Goal: Transaction & Acquisition: Book appointment/travel/reservation

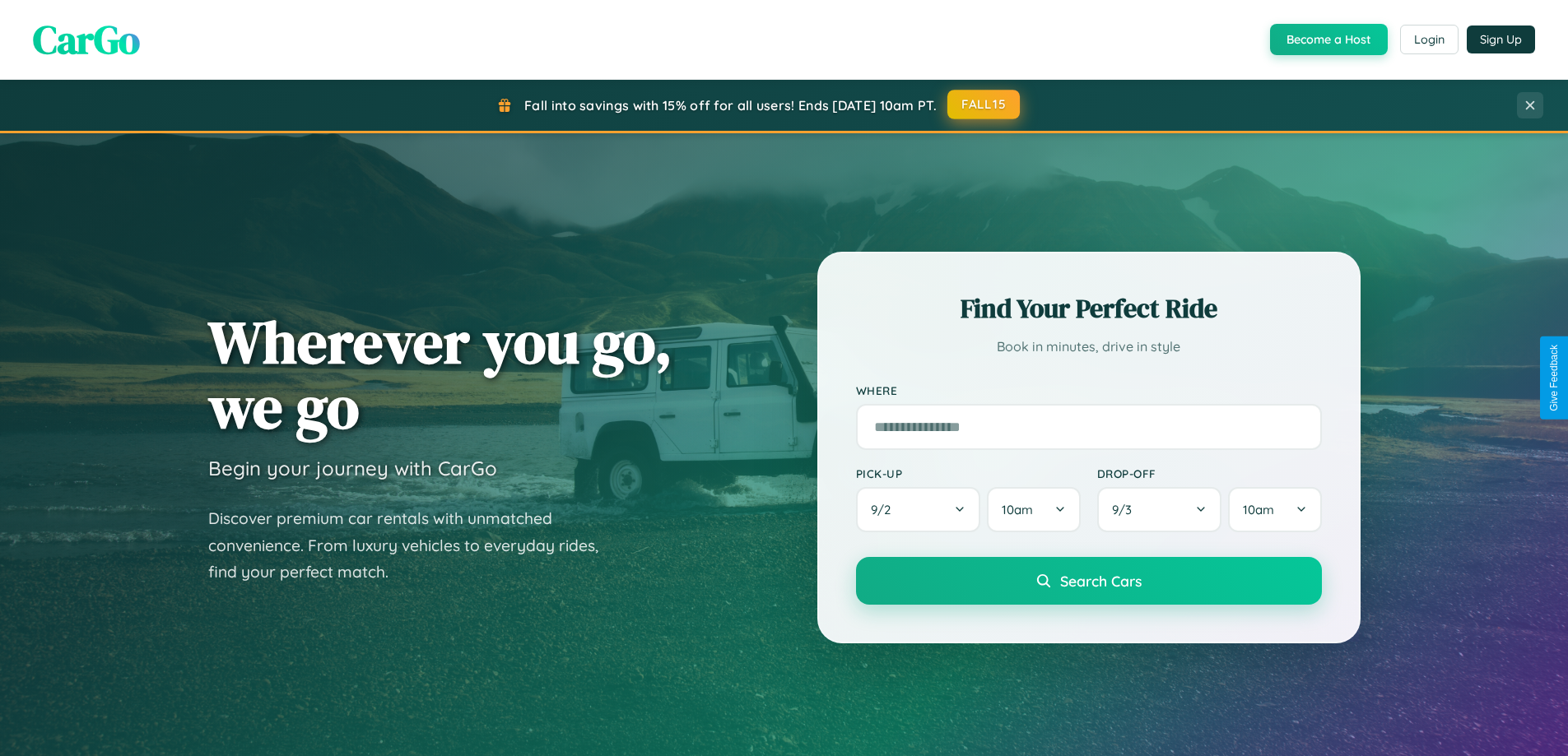
click at [984, 105] on button "FALL15" at bounding box center [984, 105] width 73 height 30
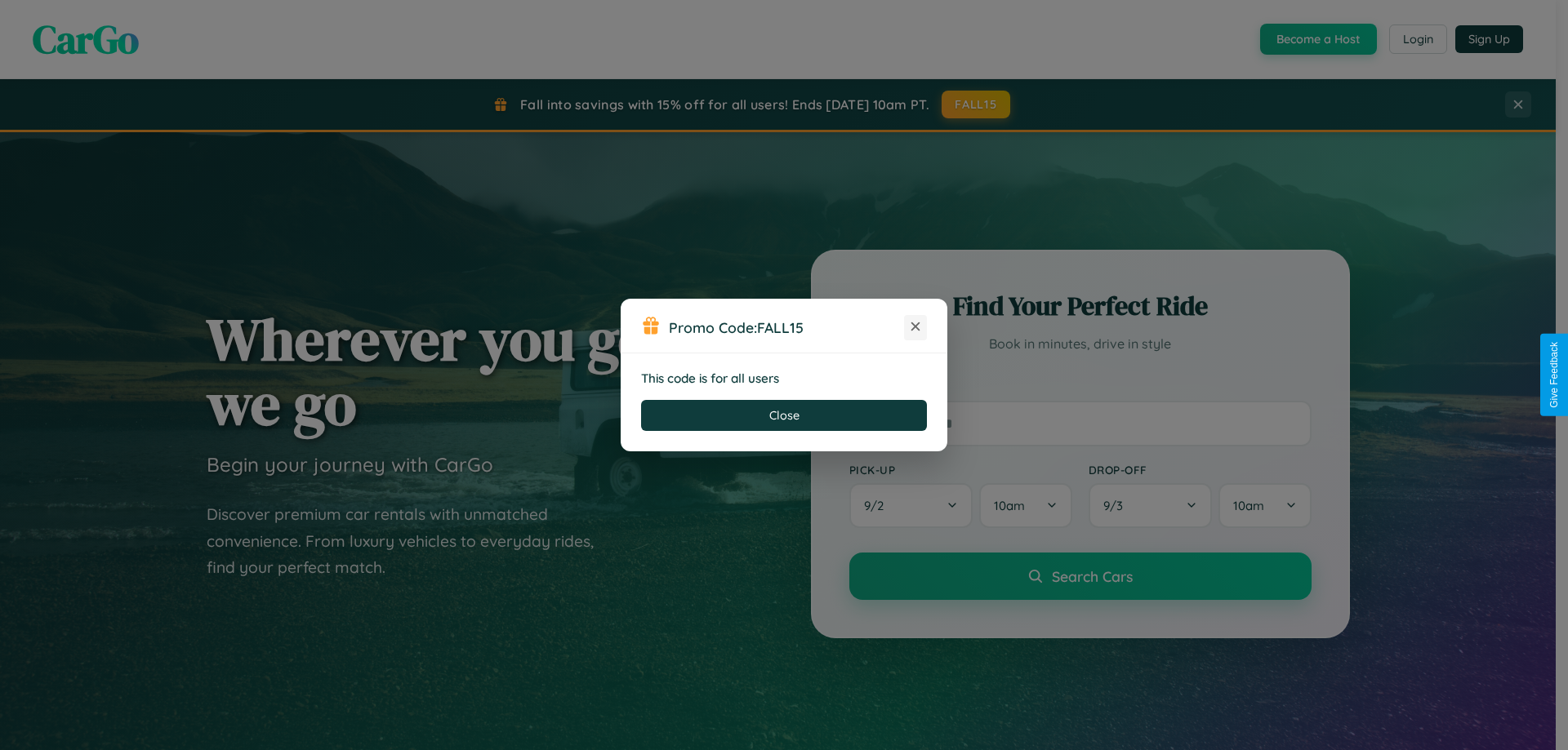
click at [915, 327] on icon at bounding box center [915, 326] width 16 height 16
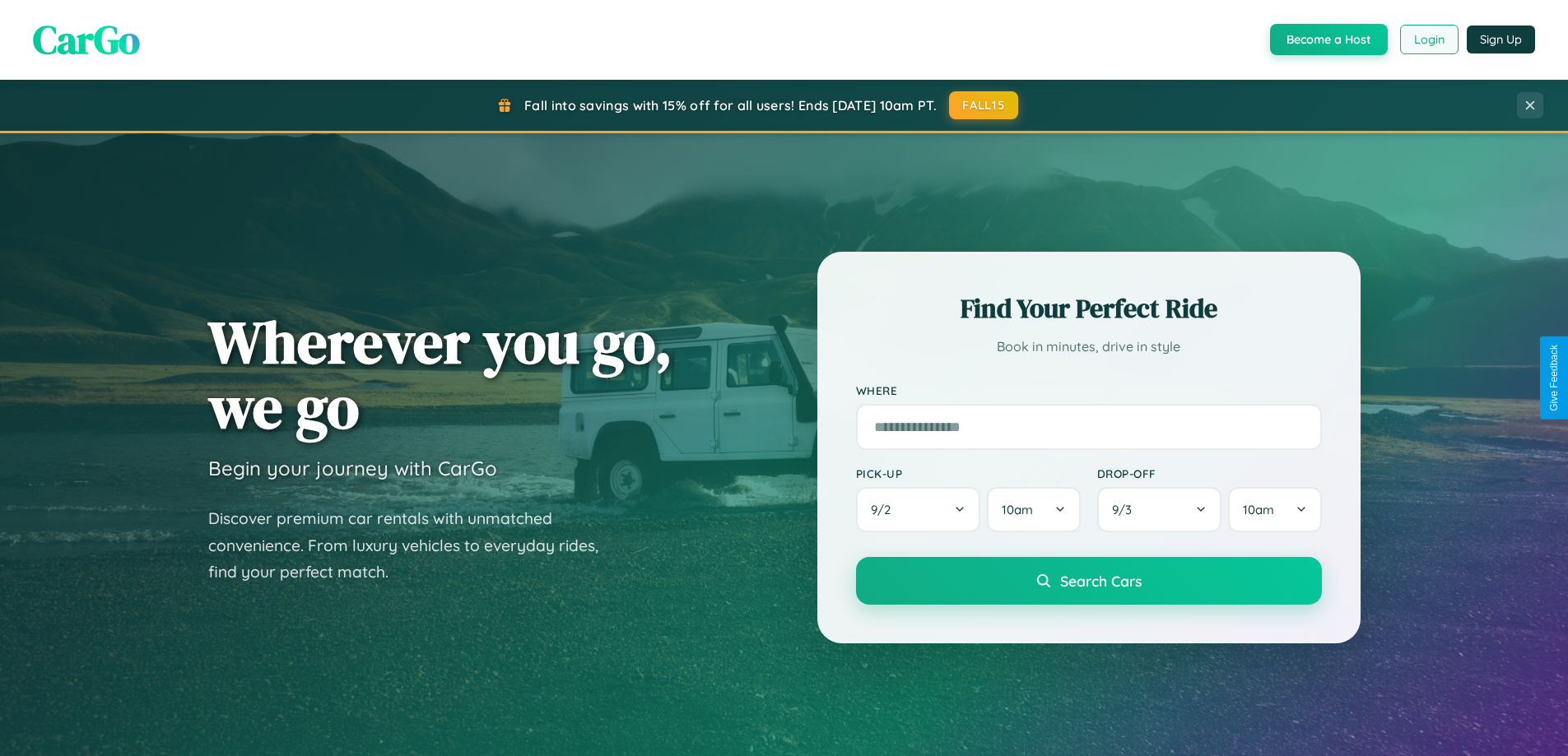
click at [1427, 40] on button "Login" at bounding box center [1429, 40] width 59 height 30
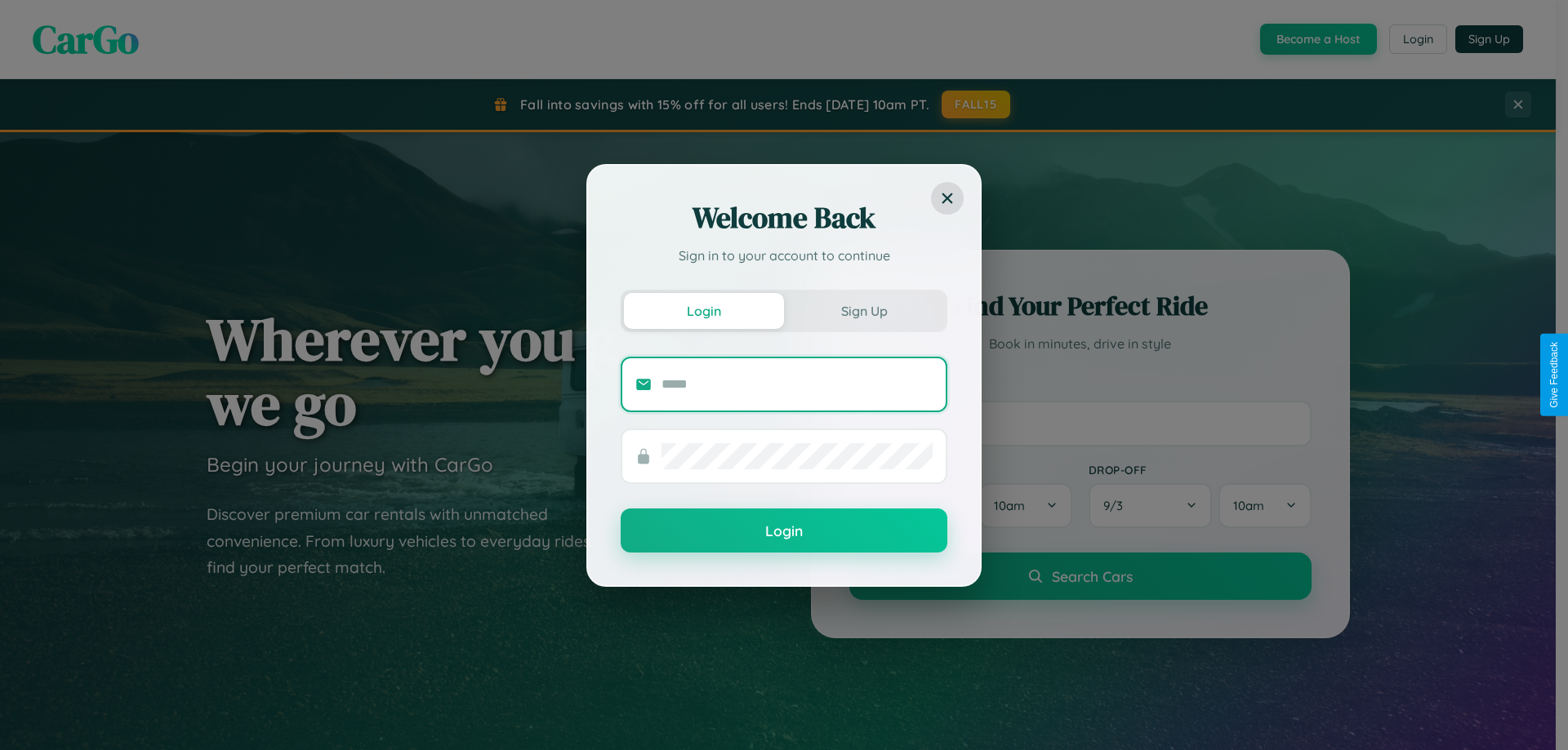
click at [797, 384] on input "text" at bounding box center [796, 384] width 271 height 26
type input "**********"
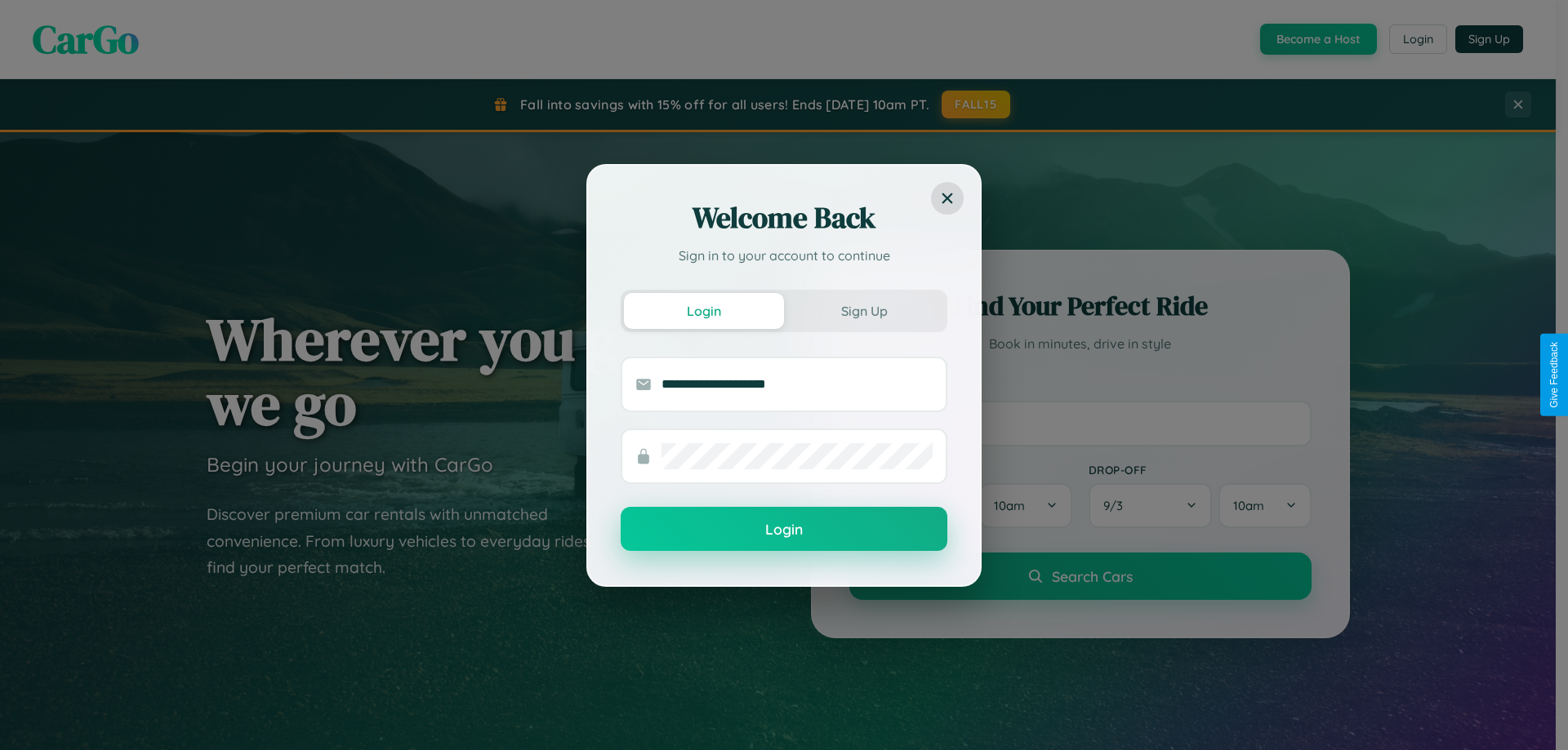
click at [784, 530] on button "Login" at bounding box center [784, 529] width 326 height 44
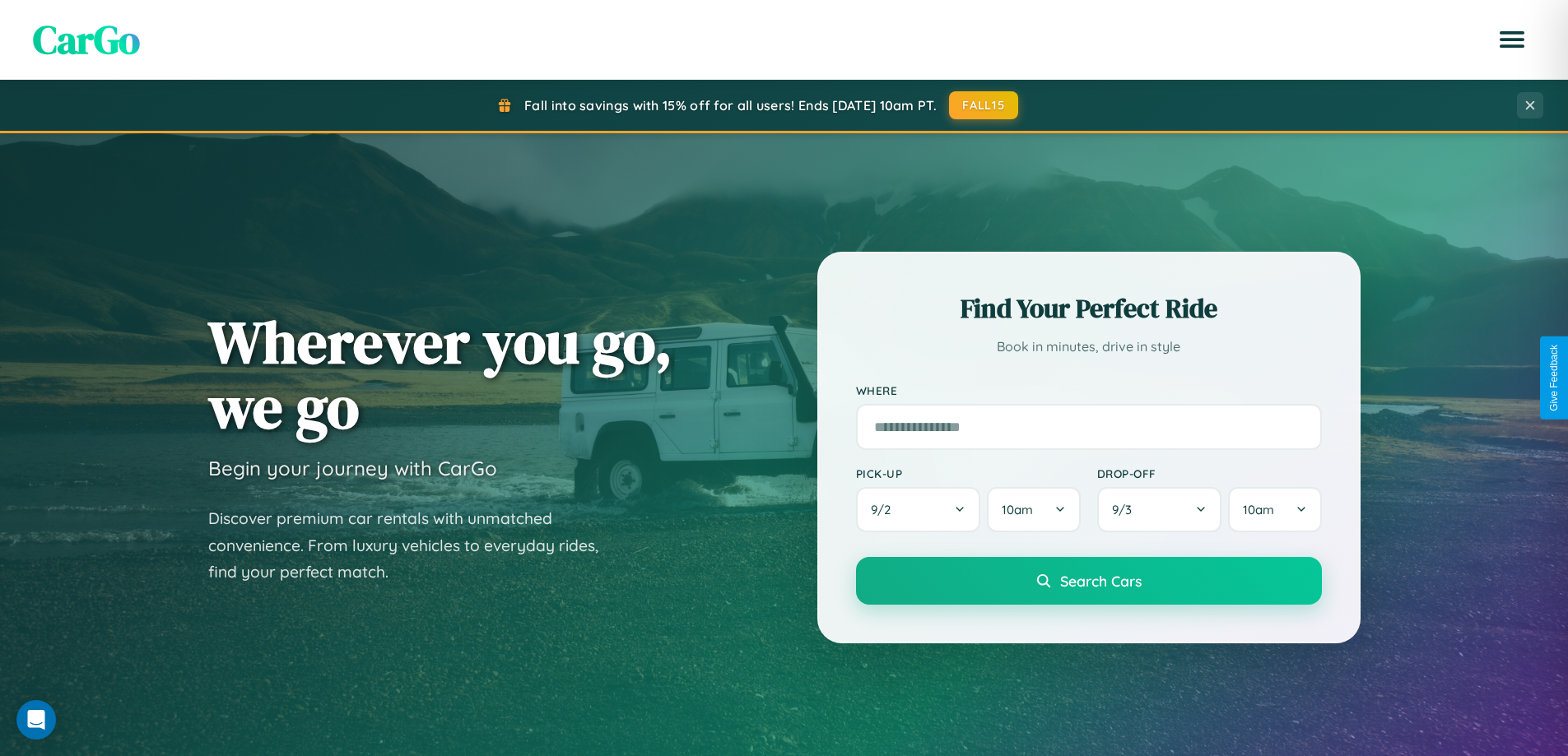
scroll to position [49, 0]
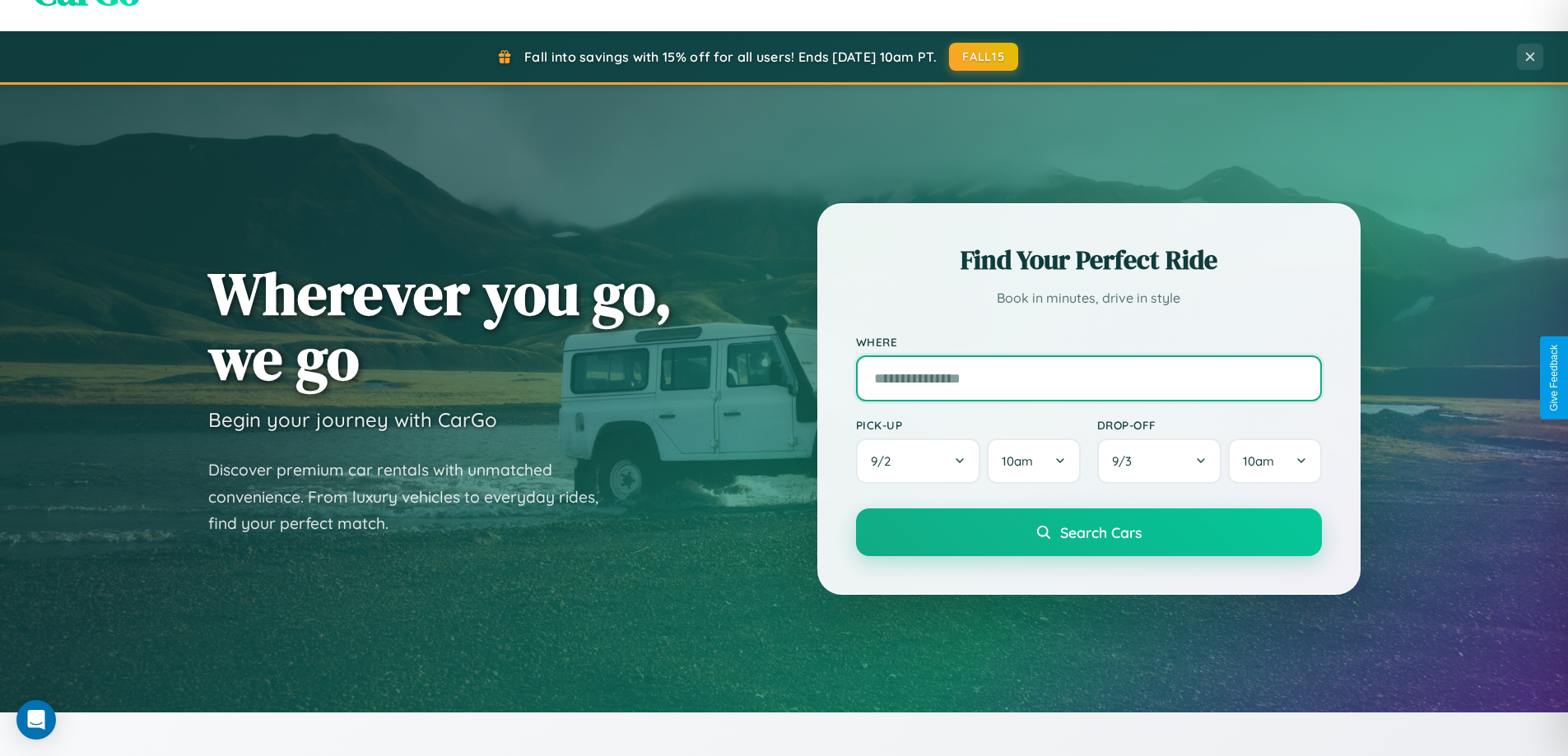
click at [1088, 378] on input "text" at bounding box center [1089, 378] width 466 height 46
type input "*******"
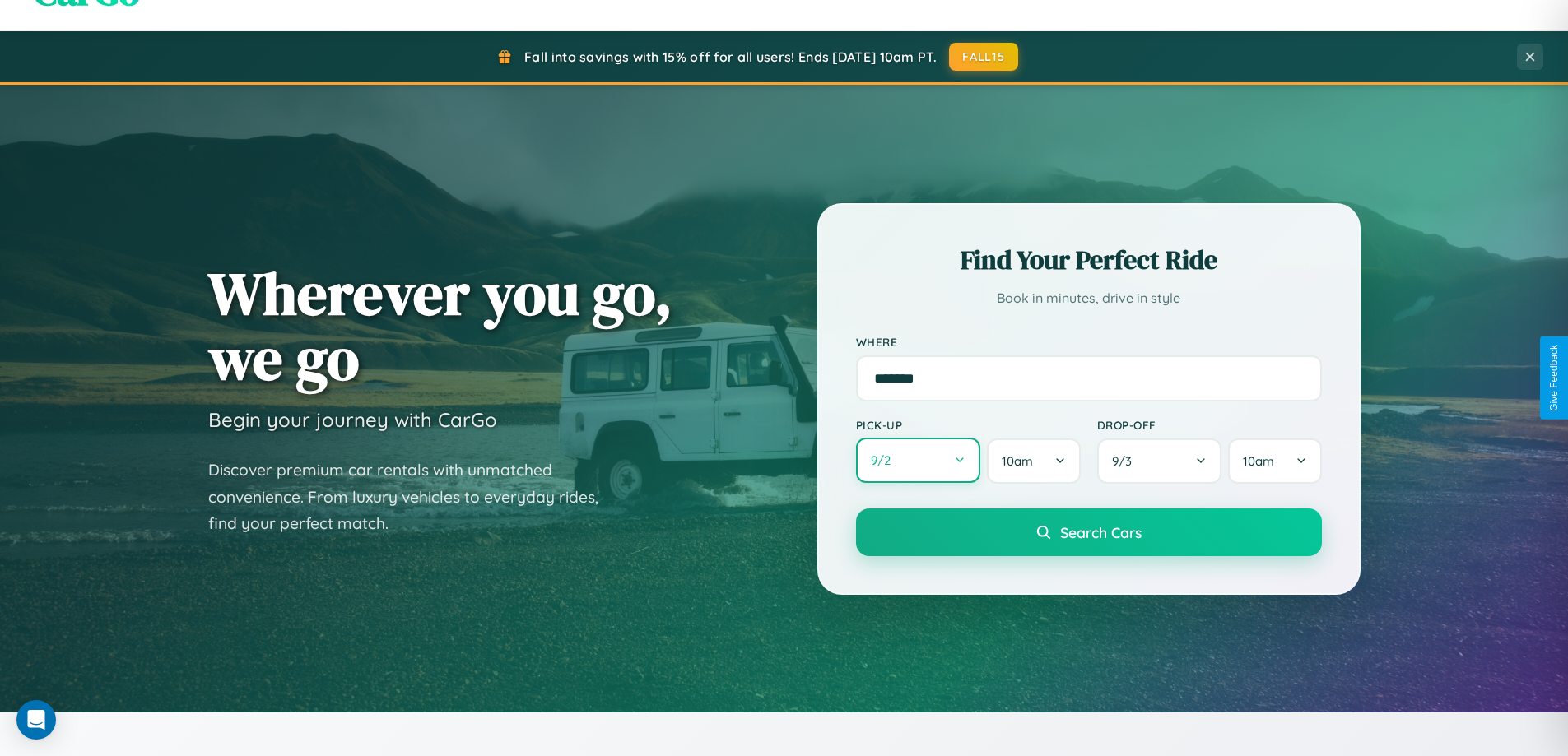
click at [917, 462] on button "9 / 2" at bounding box center [918, 460] width 125 height 45
select select "*"
select select "****"
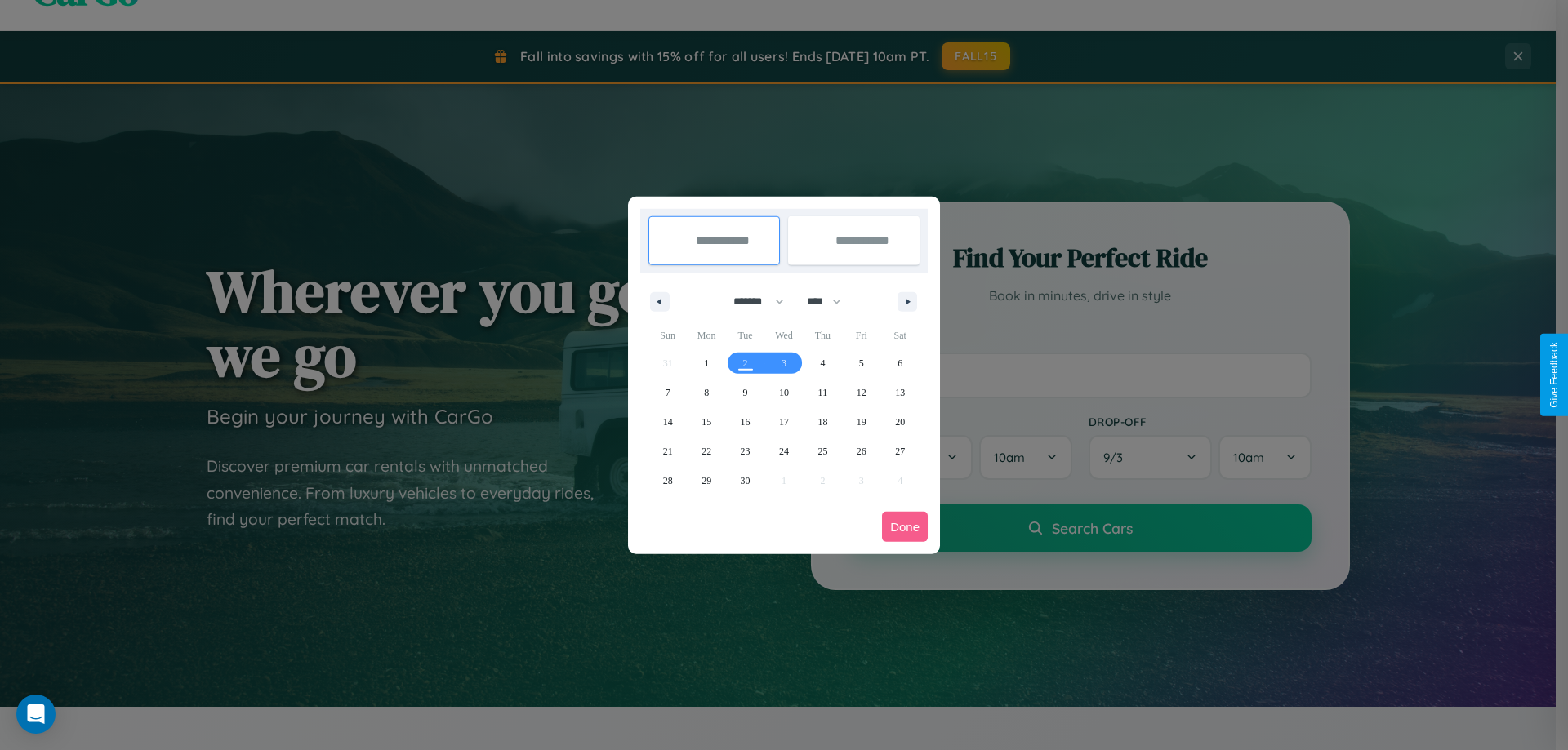
drag, startPoint x: 751, startPoint y: 301, endPoint x: 784, endPoint y: 327, distance: 42.0
click at [751, 301] on select "******* ******** ***** ***** *** **** **** ****** ********* ******* ******** **…" at bounding box center [755, 301] width 70 height 27
select select "*"
click at [745, 392] on span "7" at bounding box center [745, 393] width 5 height 30
type input "**********"
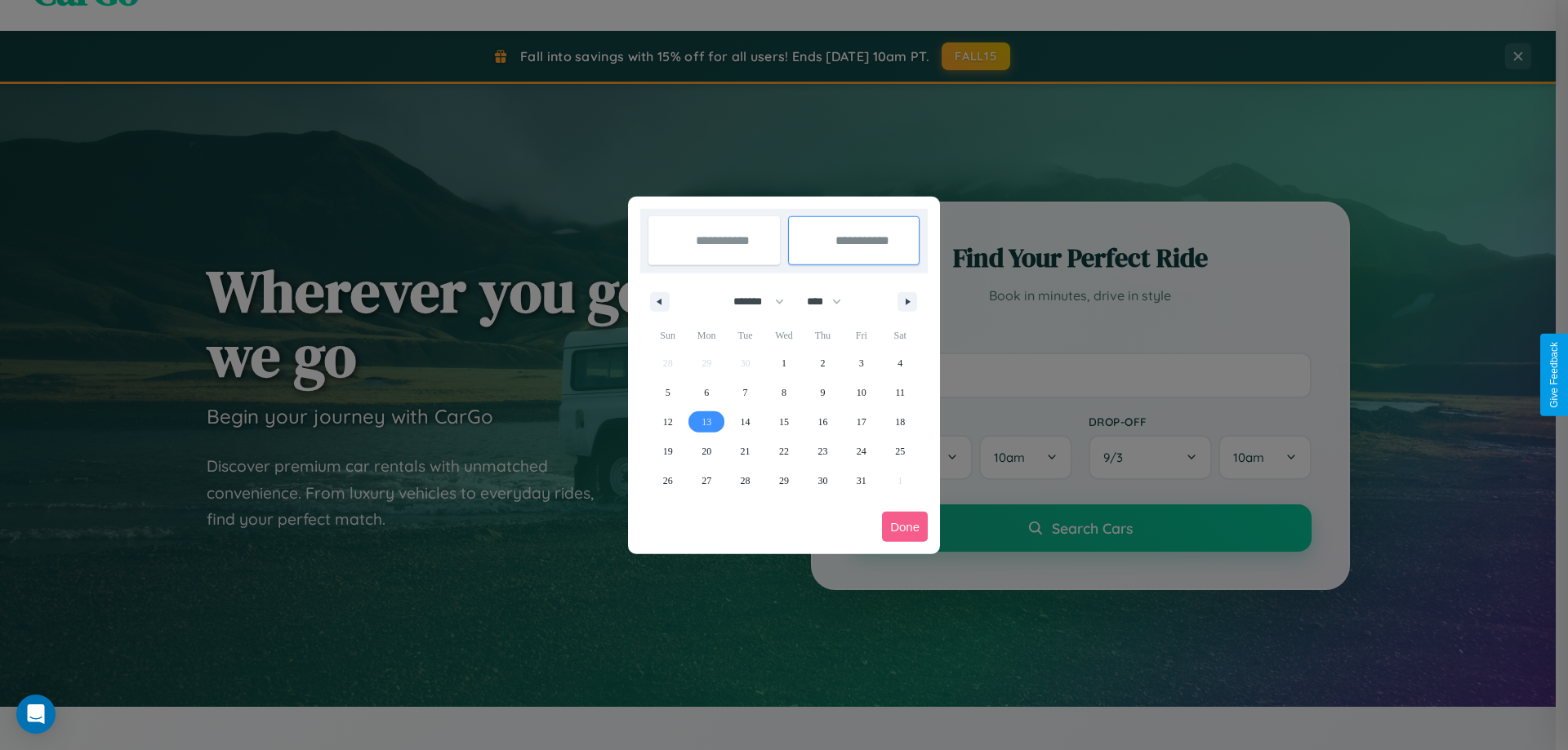
click at [706, 421] on span "13" at bounding box center [706, 422] width 10 height 30
type input "**********"
click at [905, 526] on button "Done" at bounding box center [905, 526] width 46 height 30
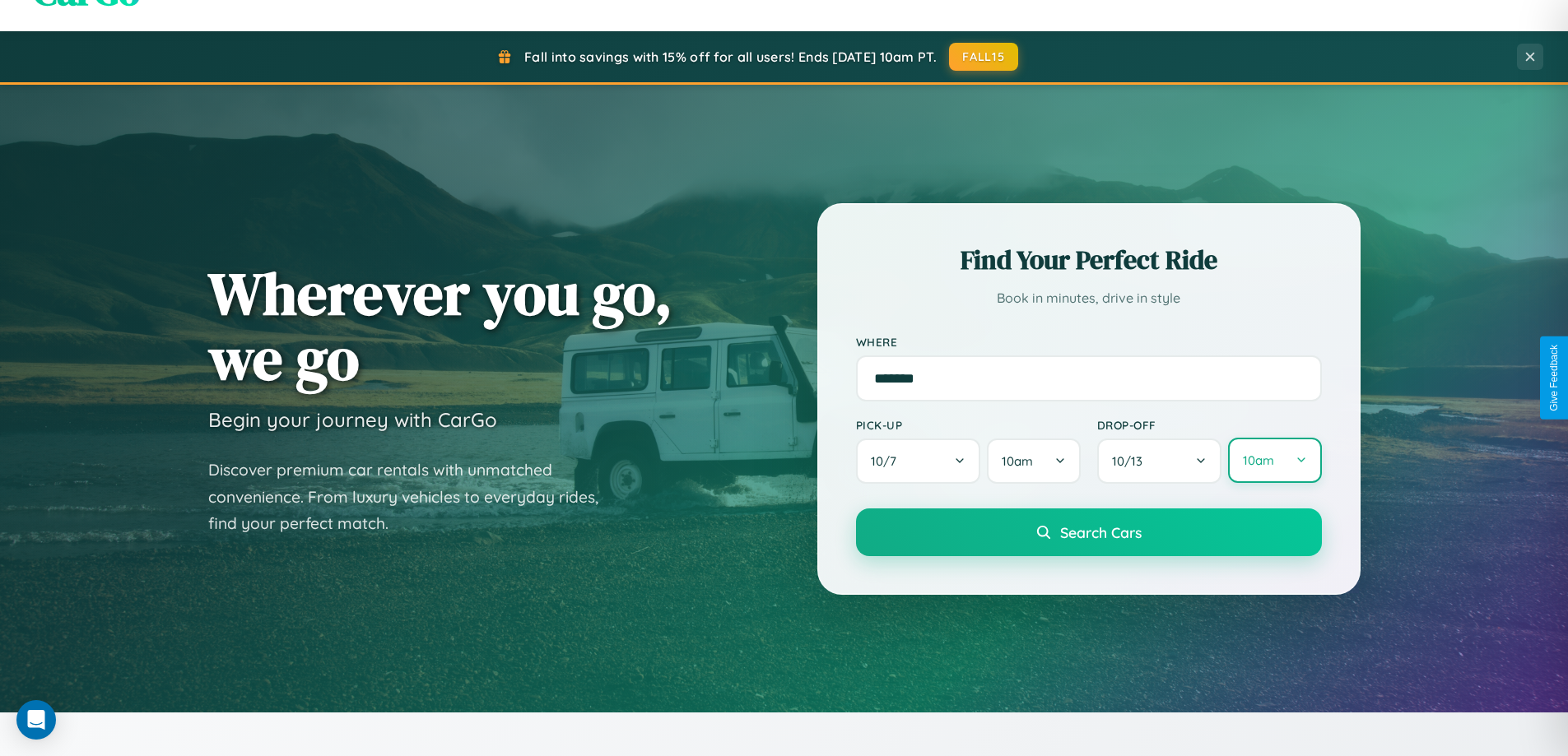
click at [1274, 461] on button "10am" at bounding box center [1275, 460] width 93 height 45
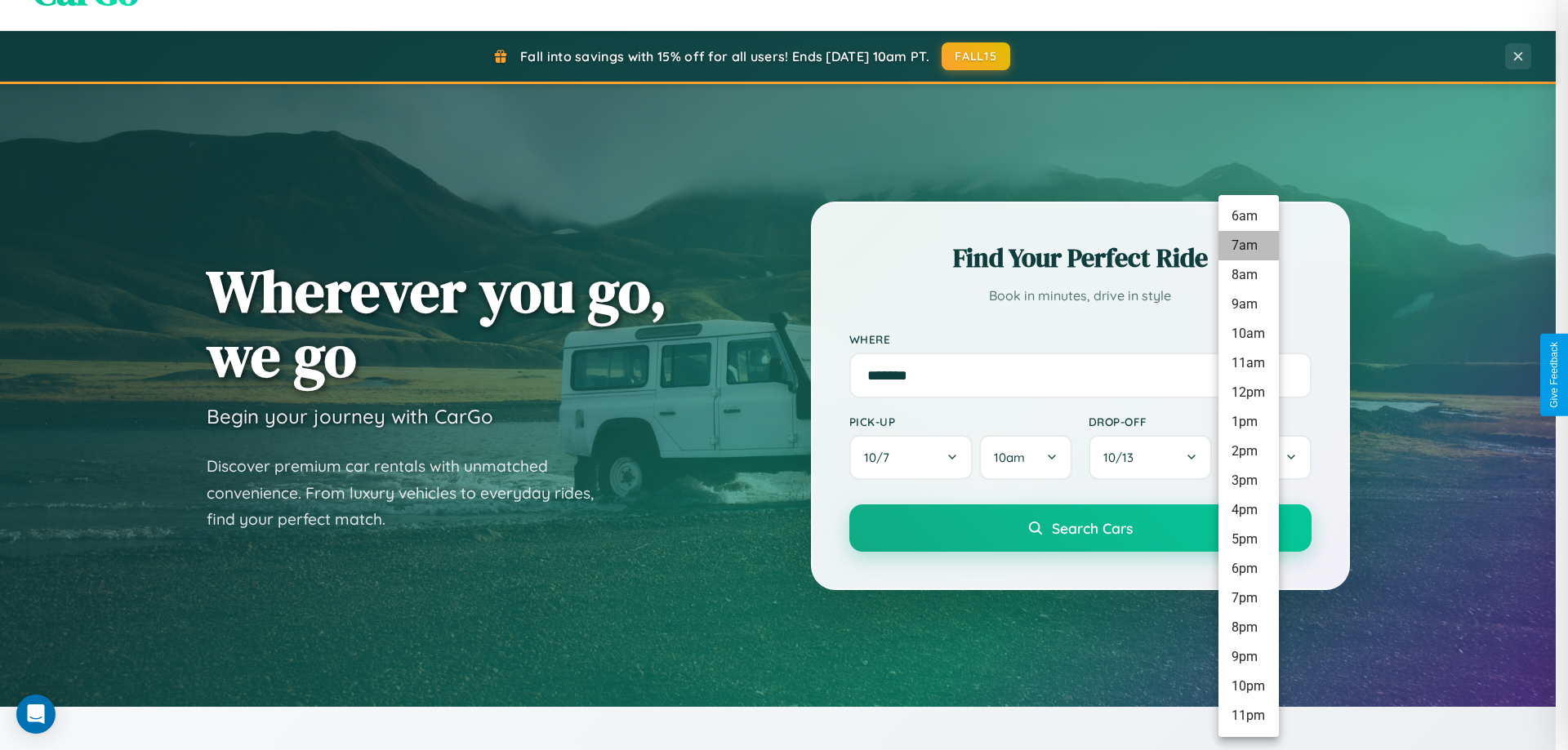
click at [1247, 246] on li "7am" at bounding box center [1249, 246] width 61 height 30
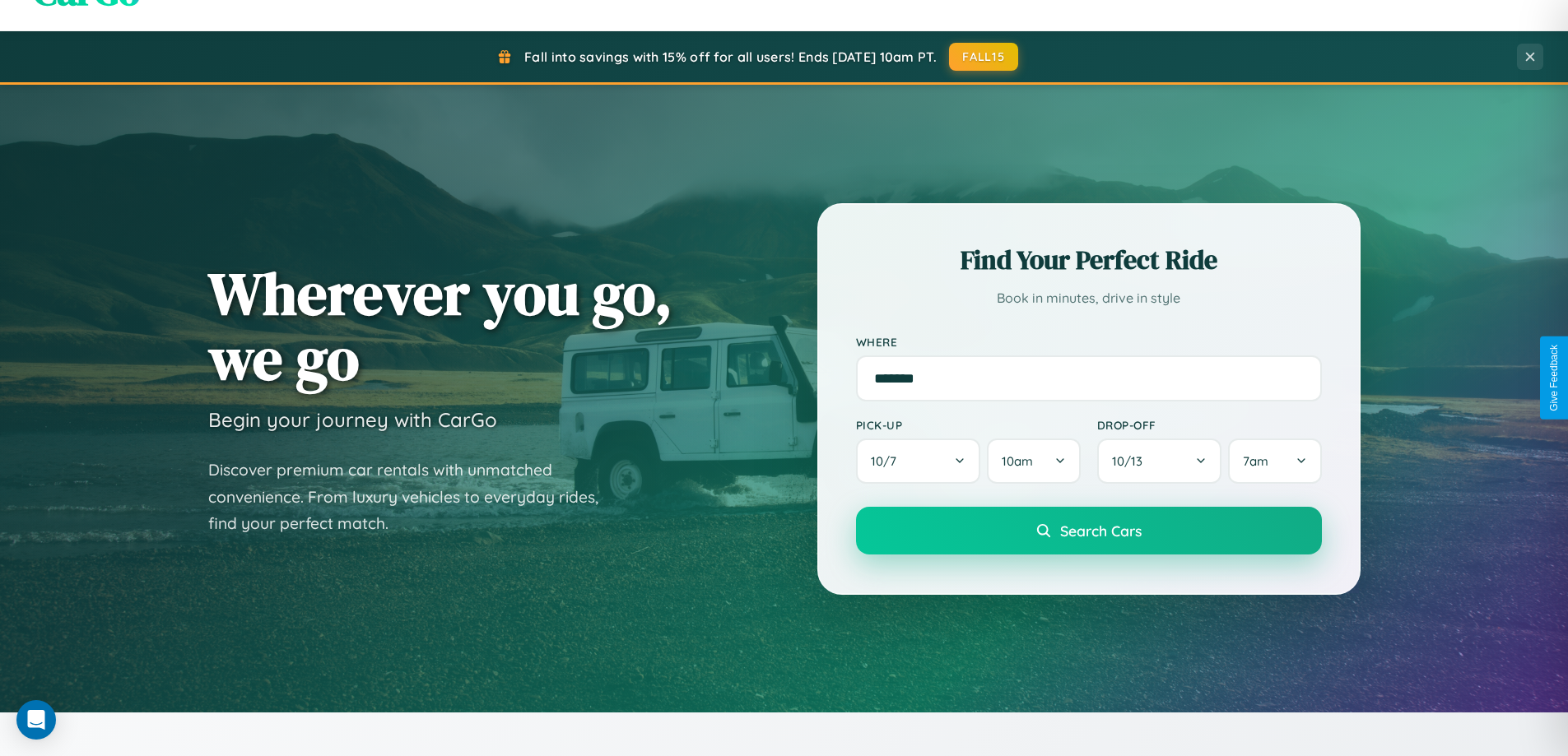
click at [1088, 532] on span "Search Cars" at bounding box center [1100, 530] width 82 height 18
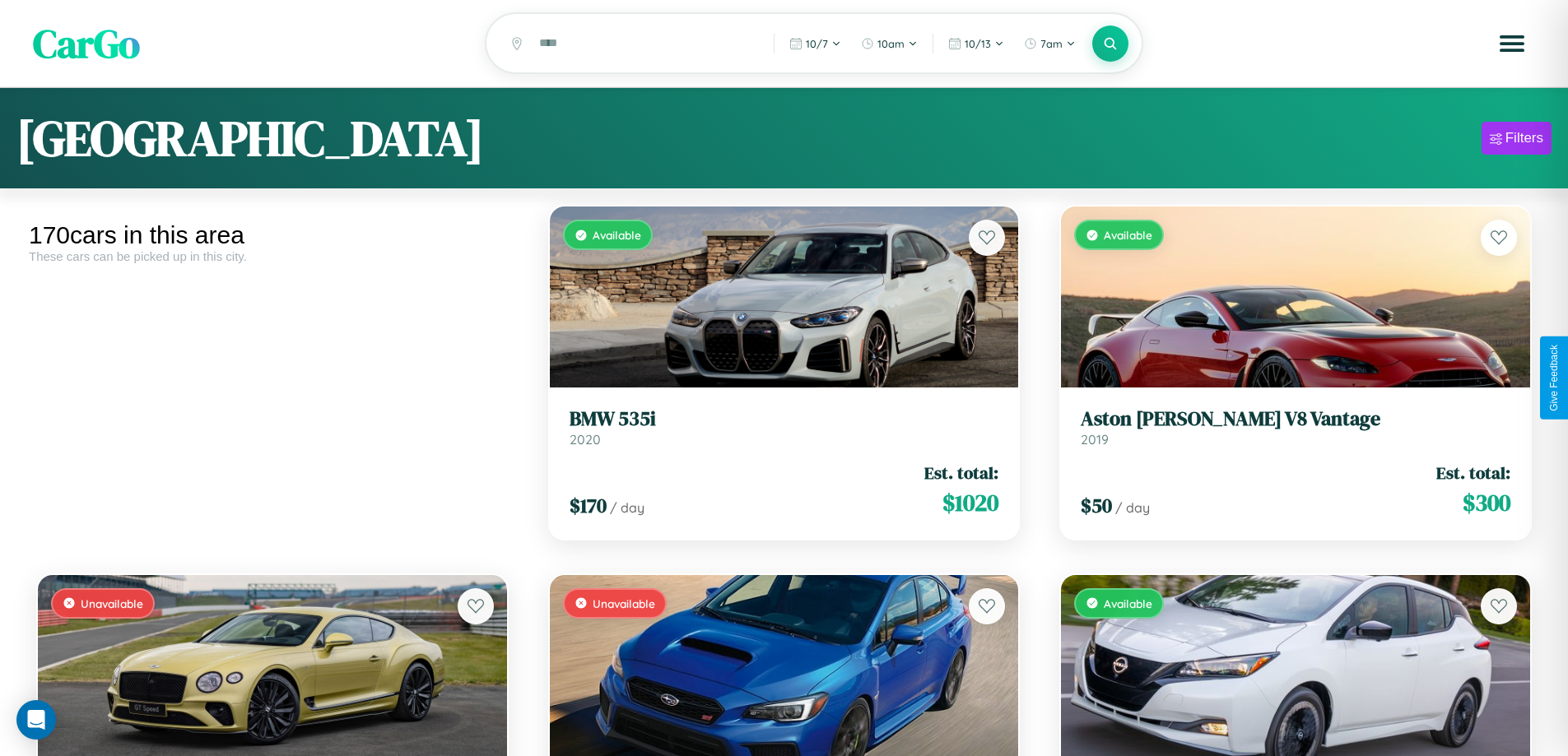
scroll to position [5818, 0]
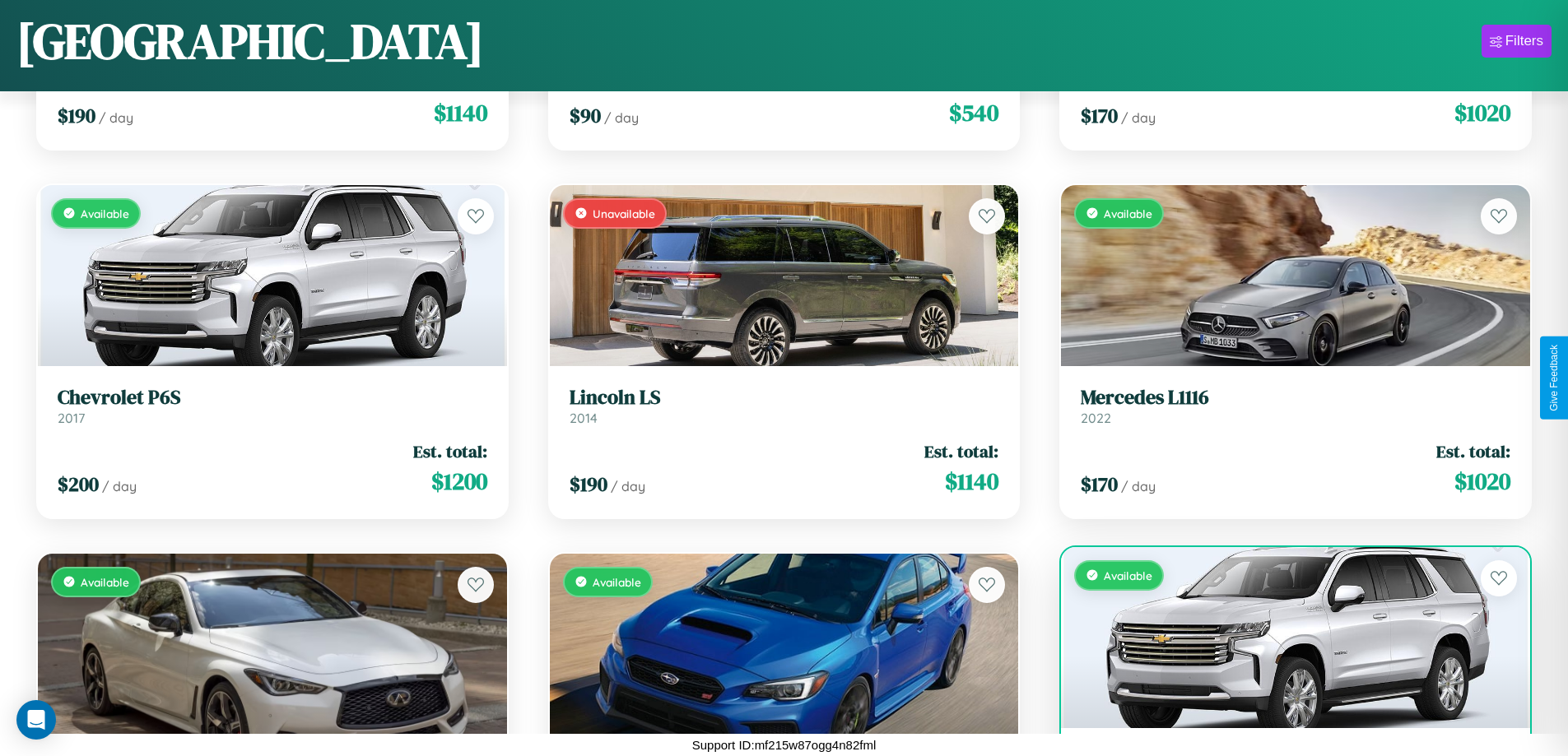
click at [1284, 644] on div "Available" at bounding box center [1295, 637] width 469 height 181
click at [1284, 637] on div "Available" at bounding box center [1295, 637] width 469 height 181
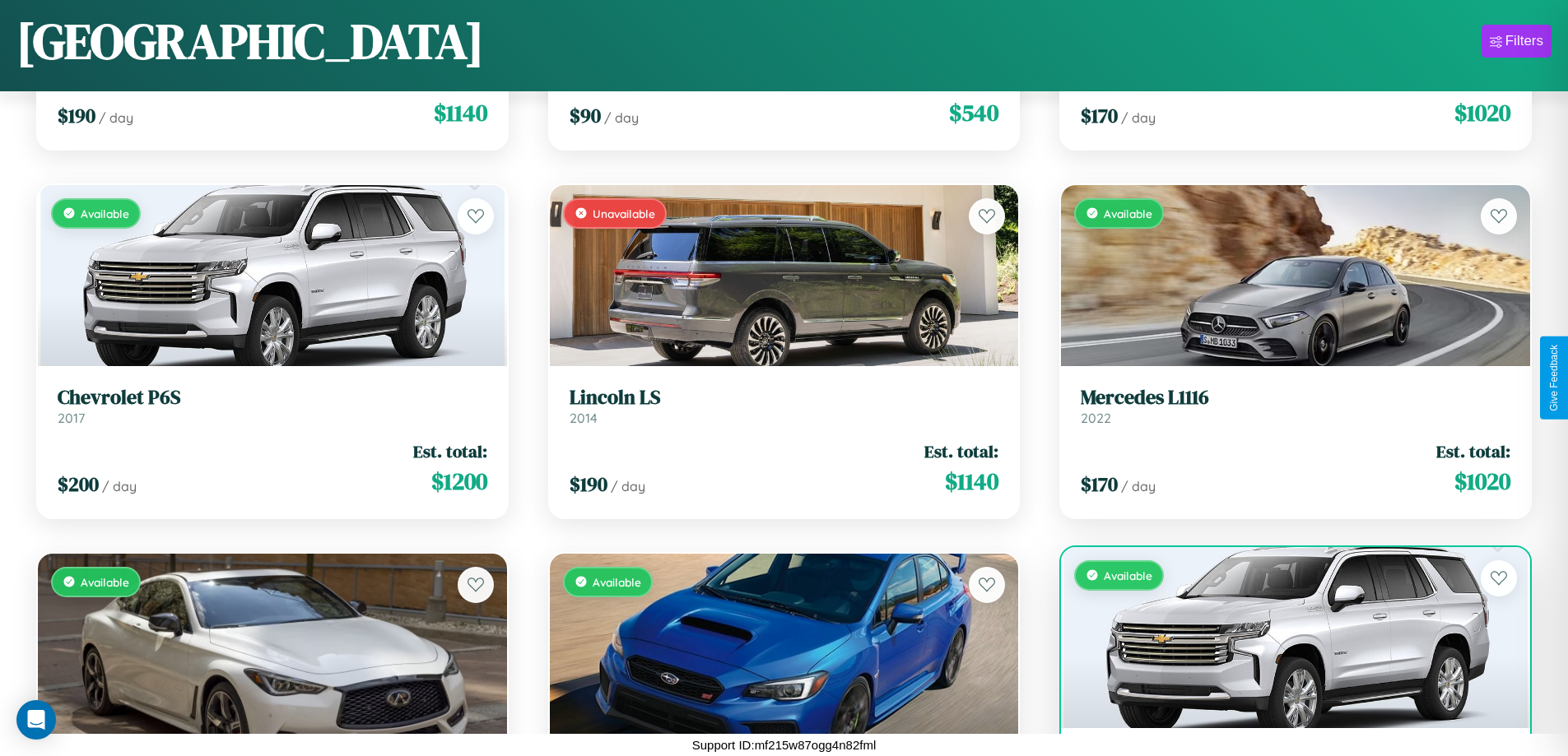
click at [1284, 637] on div "Available" at bounding box center [1295, 637] width 469 height 181
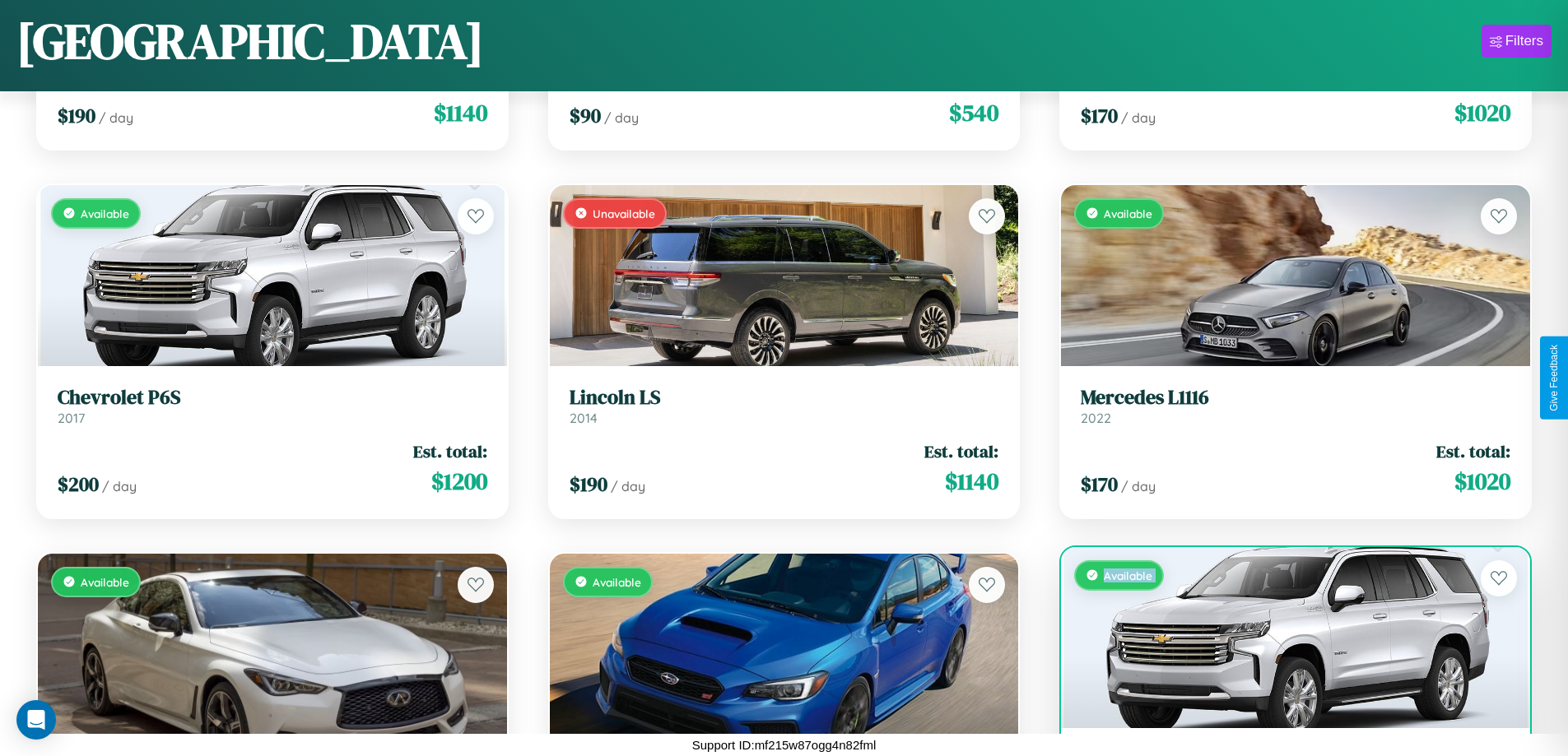
click at [1284, 637] on div "Available" at bounding box center [1295, 637] width 469 height 181
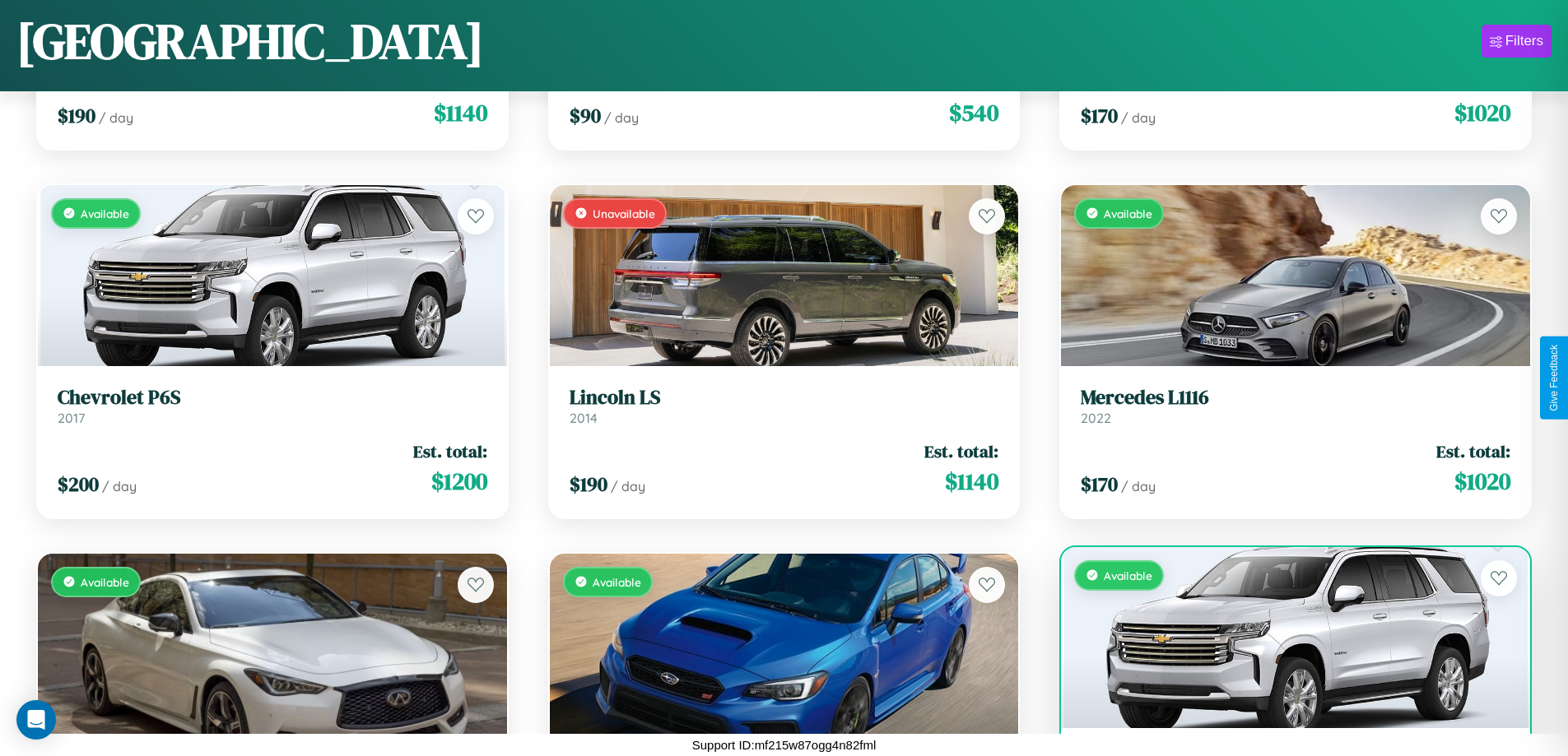
click at [1284, 637] on div "Available" at bounding box center [1295, 637] width 469 height 181
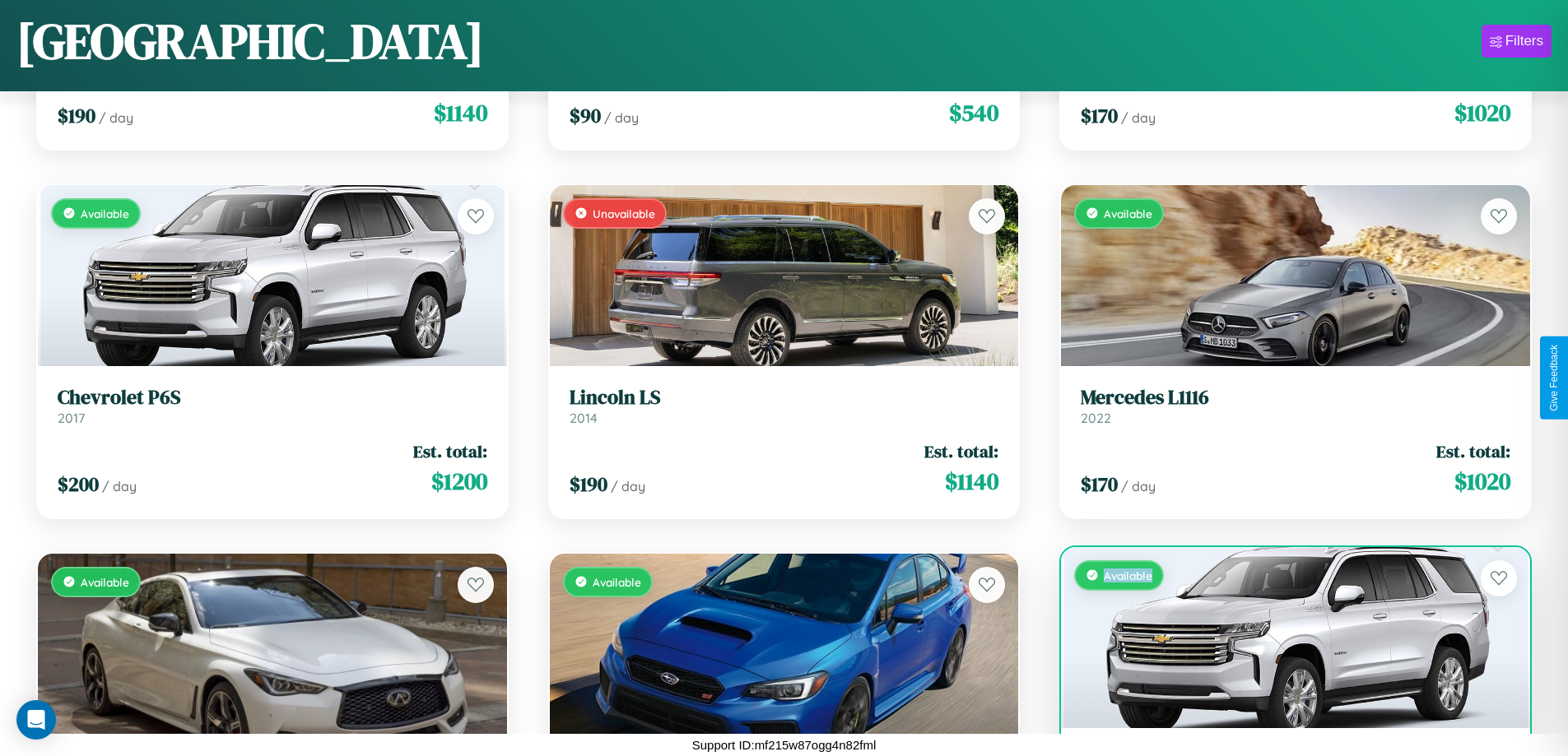
click at [1284, 637] on div "Available" at bounding box center [1295, 637] width 469 height 181
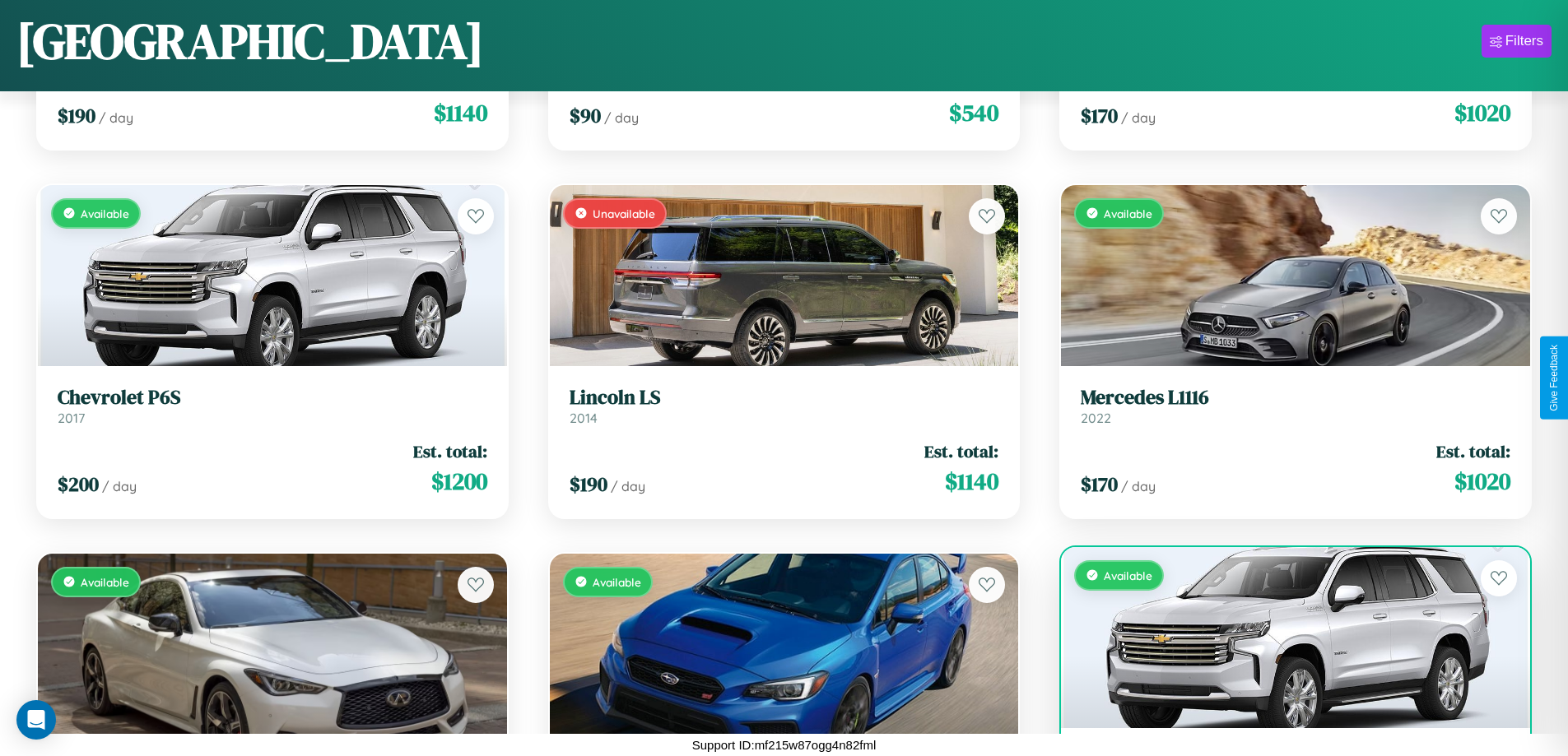
scroll to position [5872, 0]
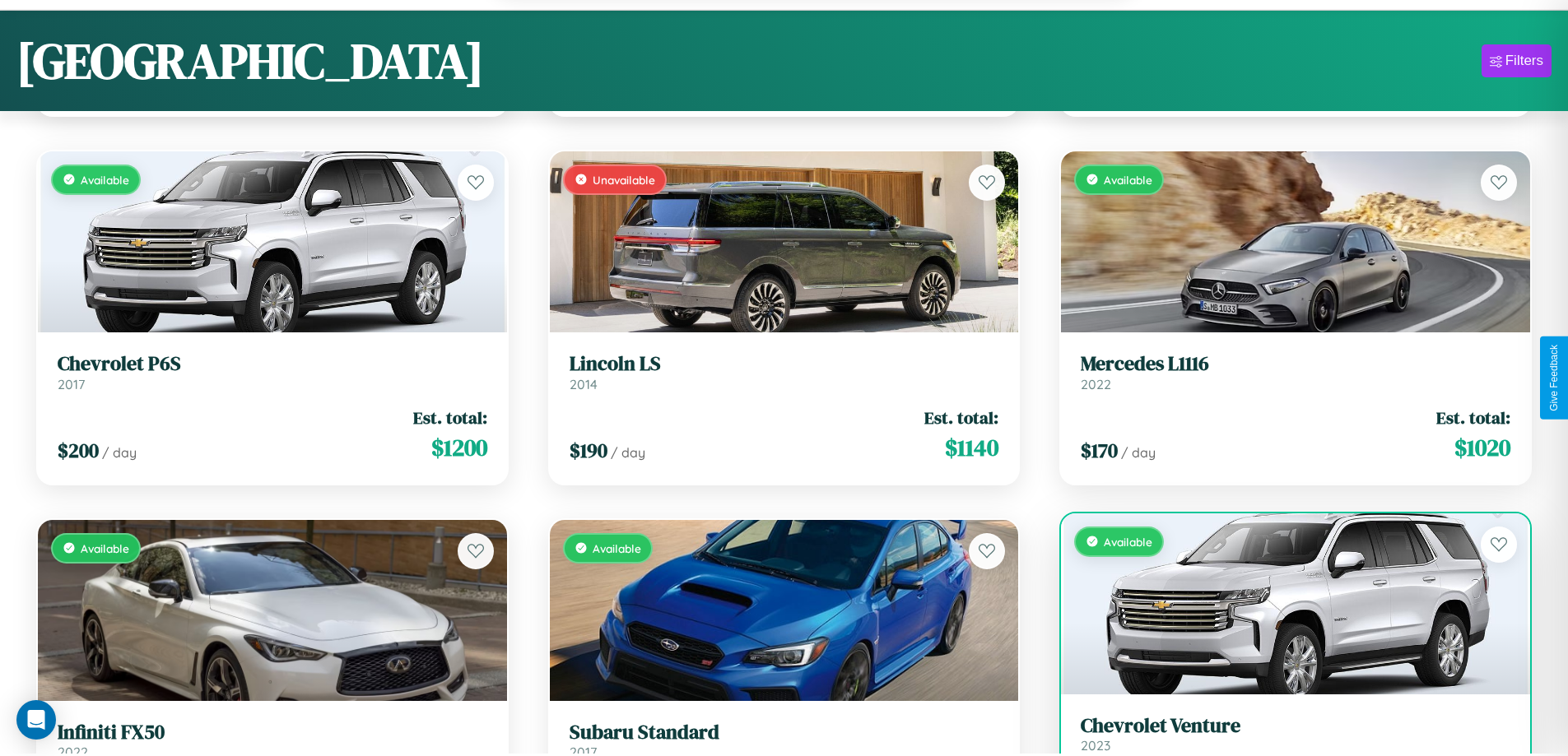
click at [1284, 735] on h3 "Chevrolet Venture" at bounding box center [1295, 725] width 430 height 24
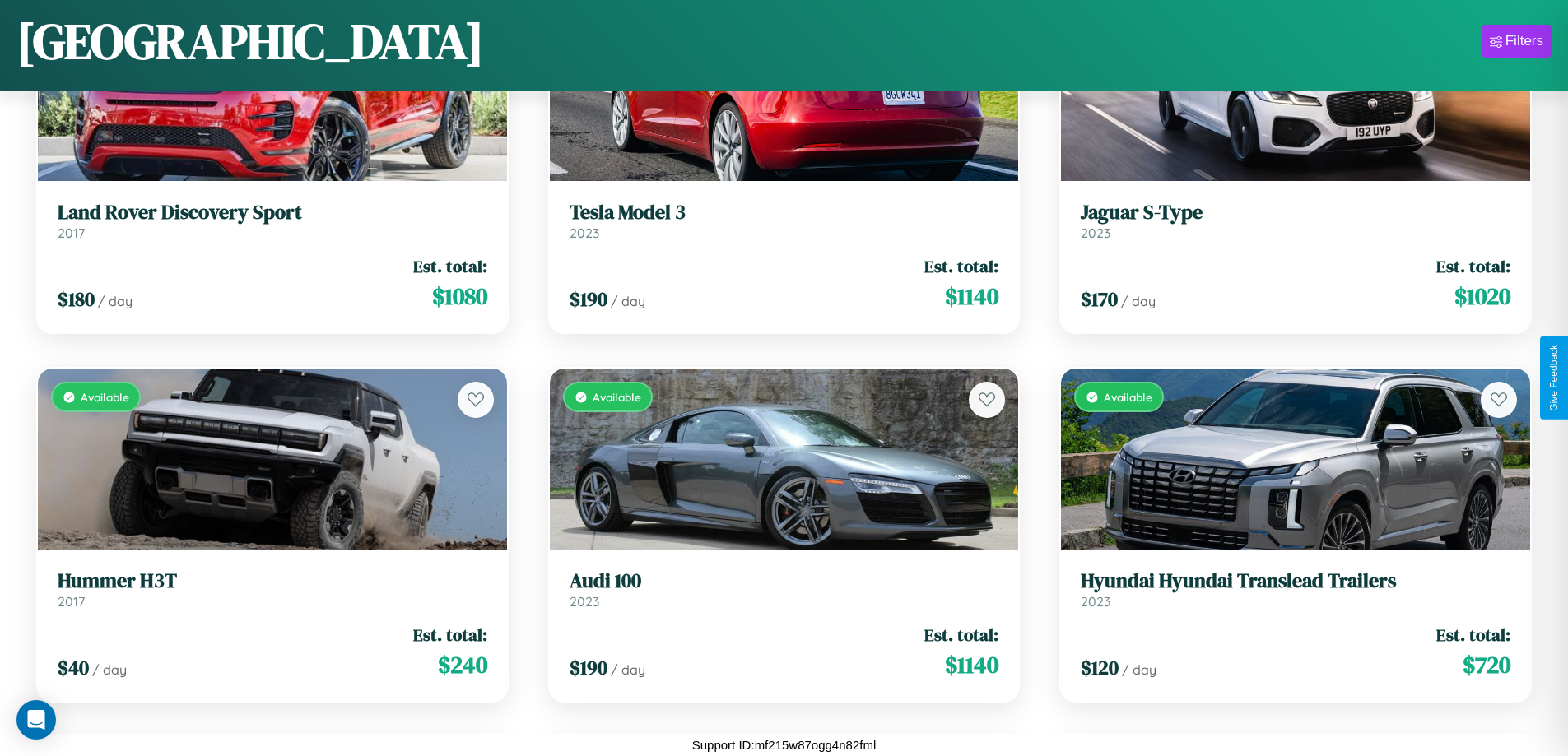
scroll to position [14598, 0]
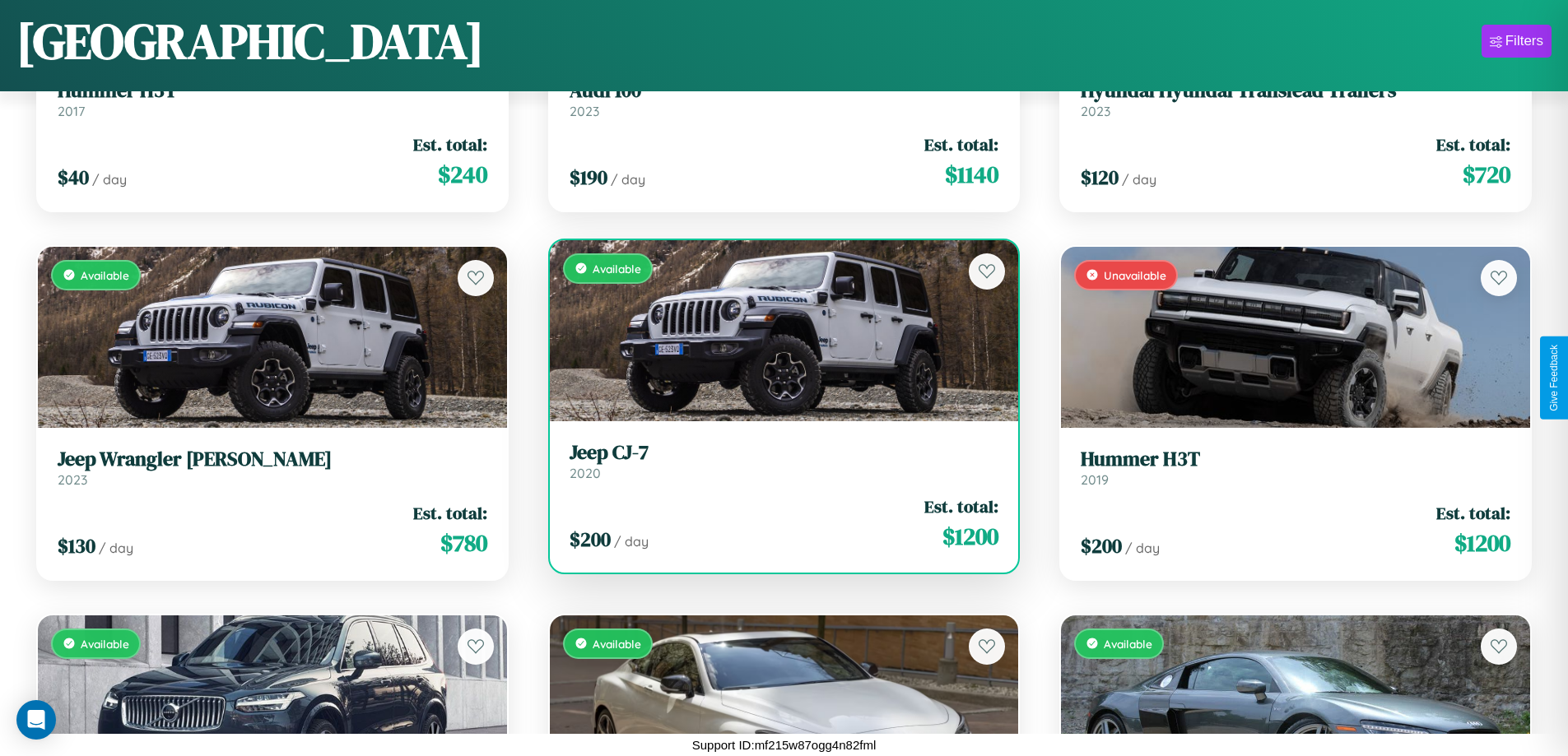
click at [777, 461] on h3 "Jeep CJ-7" at bounding box center [784, 453] width 430 height 24
